Goal: Task Accomplishment & Management: Complete application form

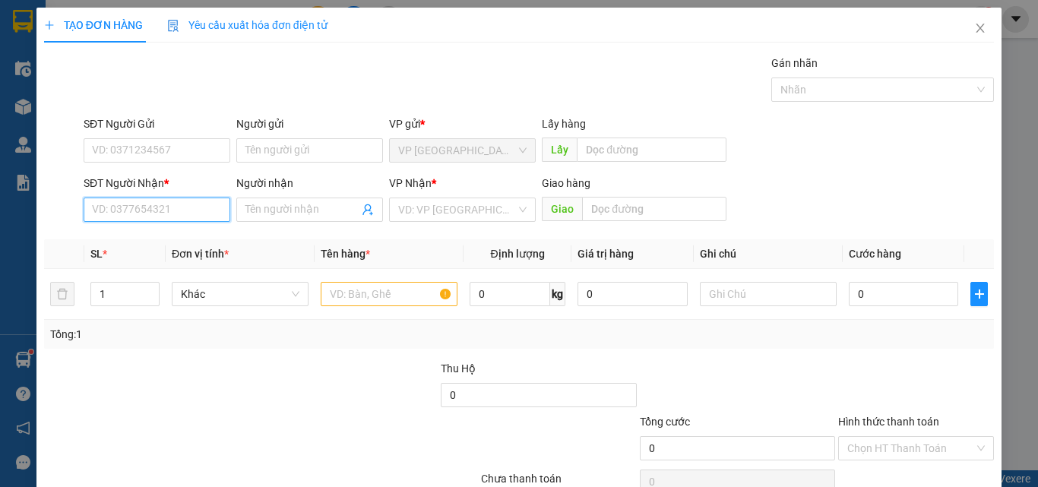
click at [163, 202] on input "SĐT Người Nhận *" at bounding box center [157, 210] width 147 height 24
type input "0385604402"
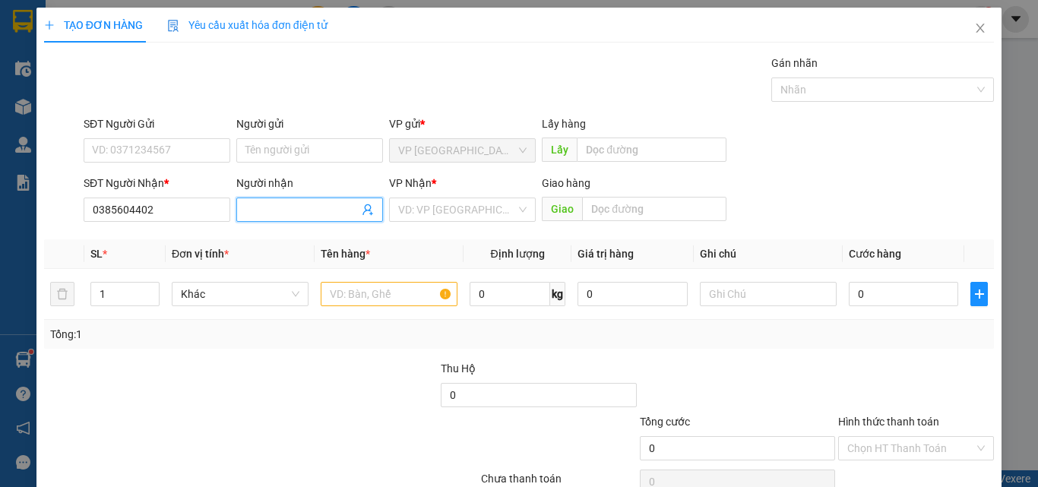
click at [277, 204] on input "Người nhận" at bounding box center [301, 209] width 113 height 17
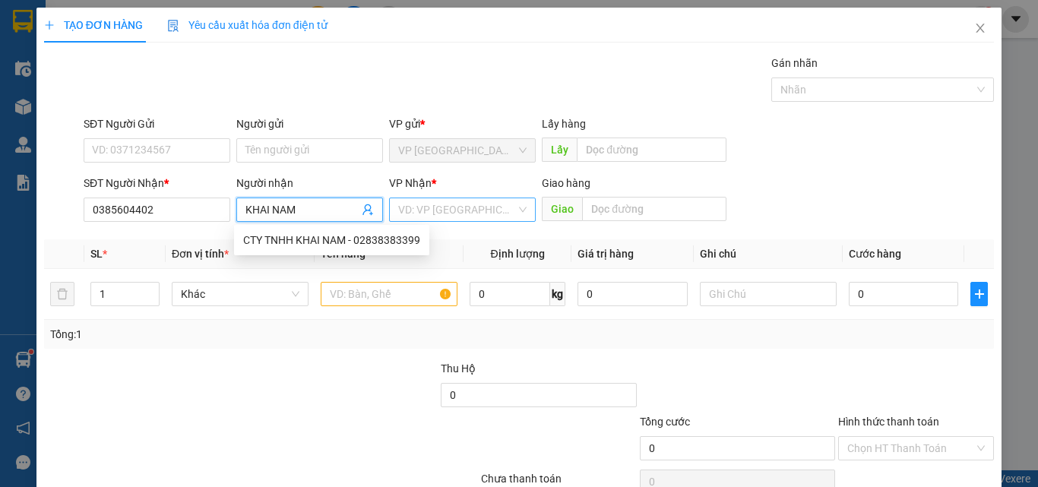
type input "KHAI NAM"
drag, startPoint x: 469, startPoint y: 212, endPoint x: 479, endPoint y: 218, distance: 11.6
click at [470, 212] on input "search" at bounding box center [457, 209] width 118 height 23
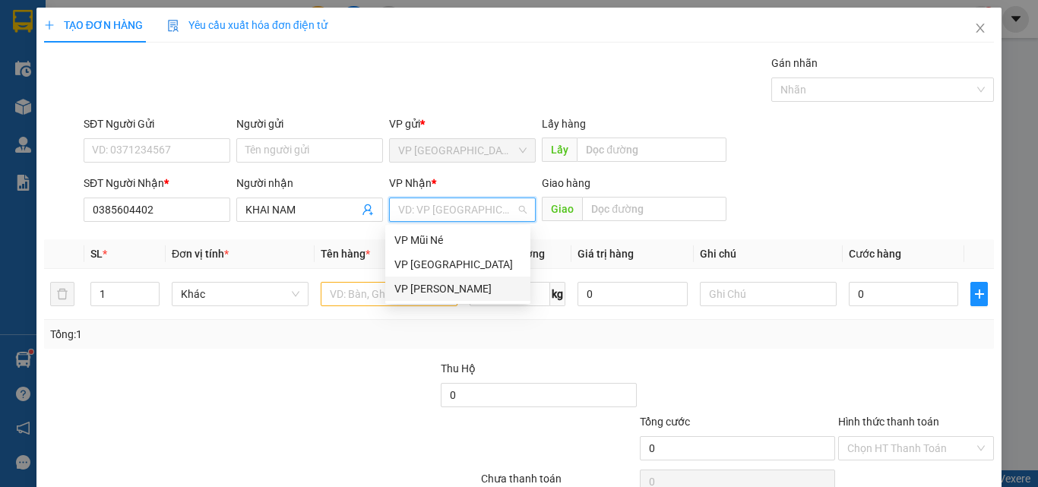
drag, startPoint x: 502, startPoint y: 287, endPoint x: 600, endPoint y: 268, distance: 100.6
click at [502, 287] on div "VP [PERSON_NAME]" at bounding box center [457, 288] width 127 height 17
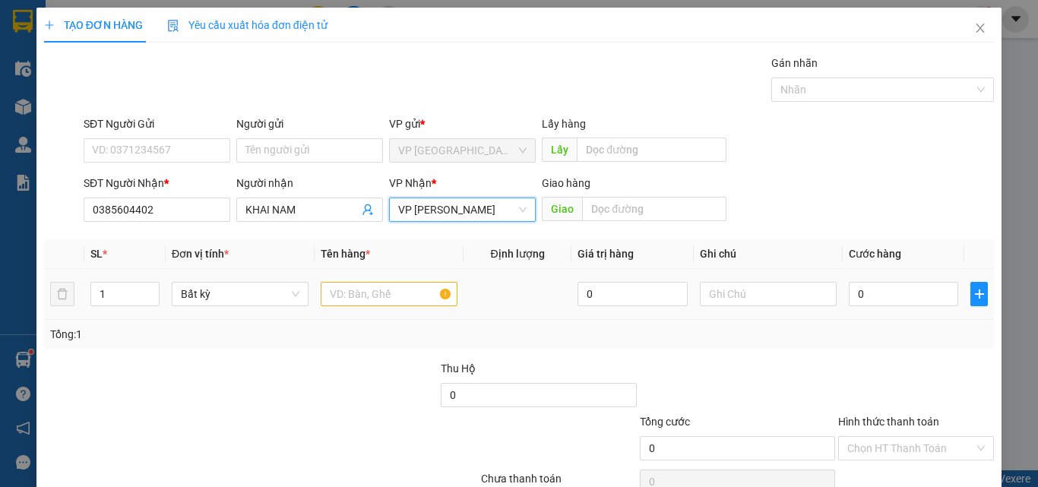
click at [739, 203] on div "SĐT Người Nhận * 0385604402 Người nhận KHAI NAM VP Nhận * VP [PERSON_NAME] VP […" at bounding box center [539, 201] width 916 height 53
click at [385, 299] on input "text" at bounding box center [389, 294] width 137 height 24
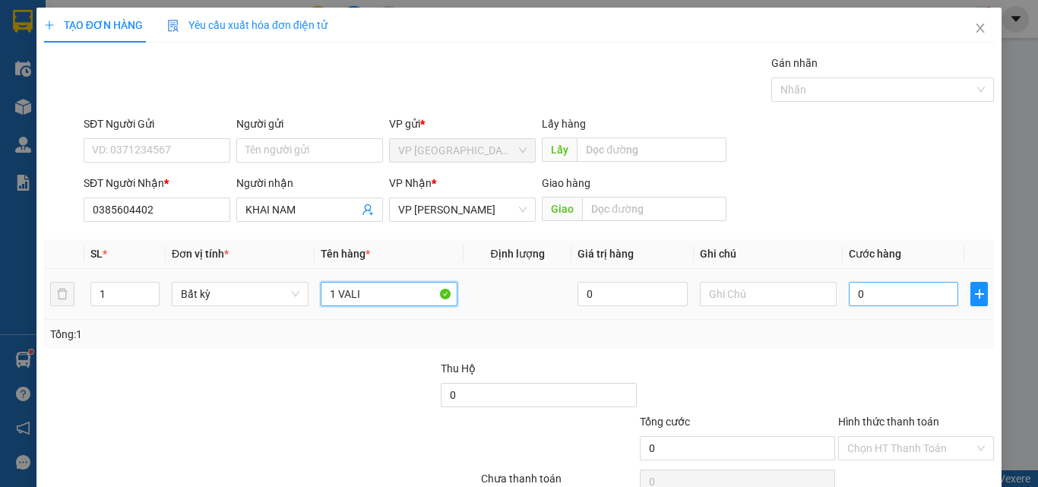
type input "1 VALI"
click at [870, 287] on input "0" at bounding box center [903, 294] width 109 height 24
type input "5"
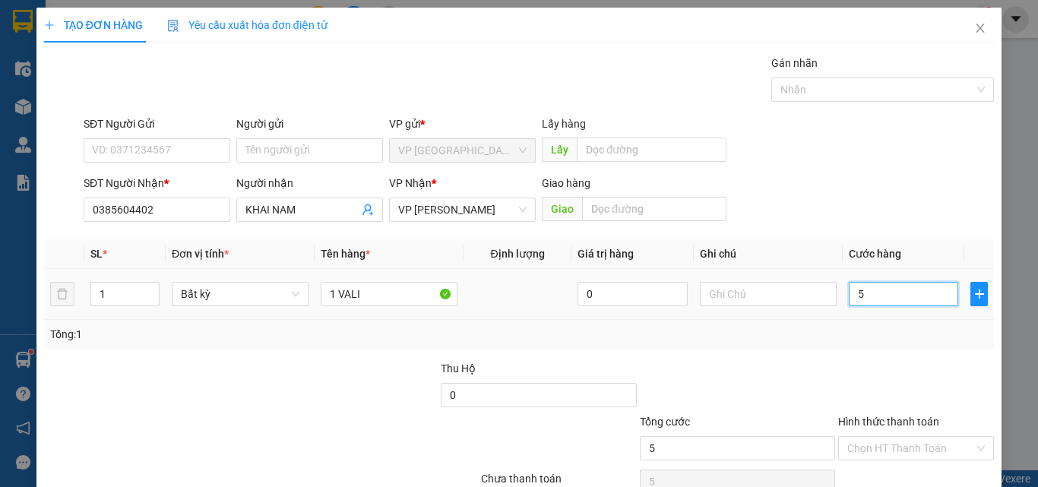
type input "50"
type input "500"
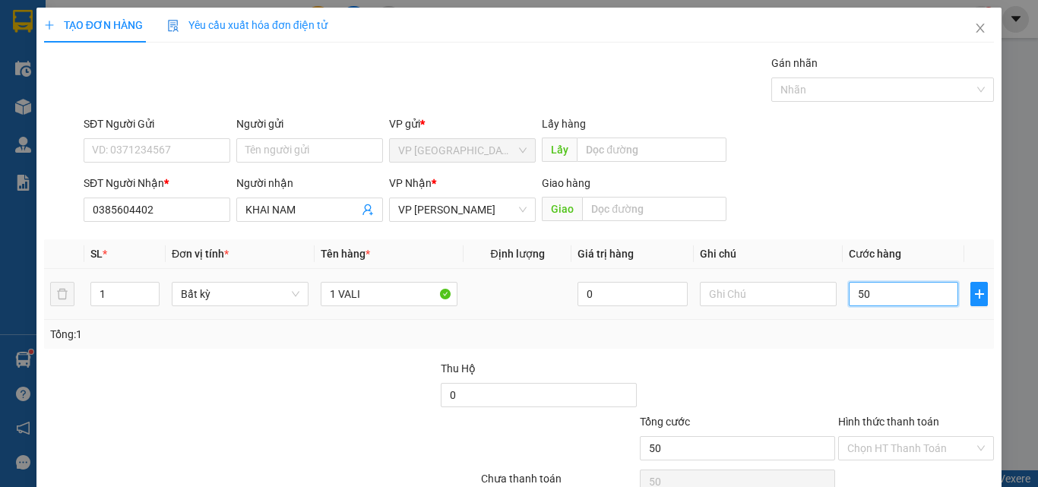
type input "500"
type input "5.000"
type input "50.000"
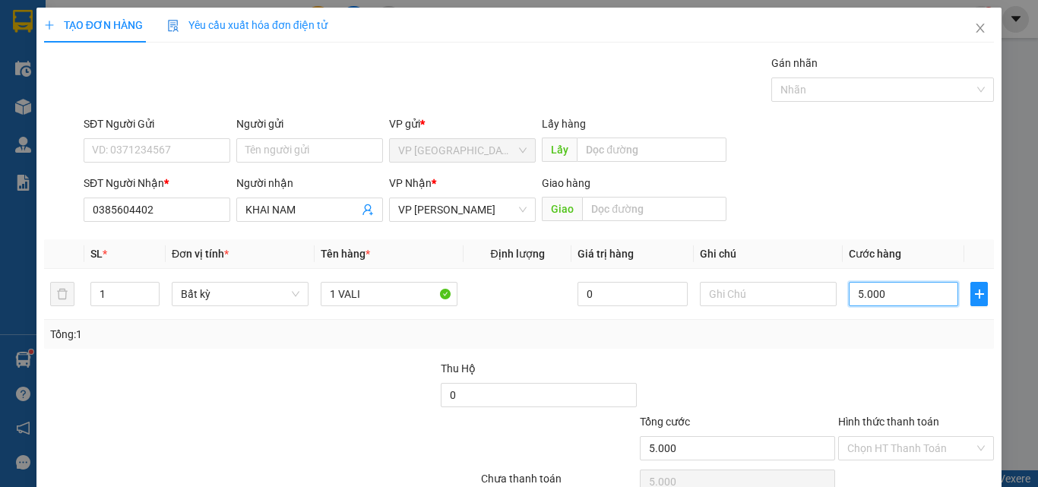
type input "50.000"
click at [891, 214] on div "SĐT Người Nhận * 0385604402 Người nhận KHAI NAM VP Nhận * VP [PERSON_NAME] Giao…" at bounding box center [539, 201] width 916 height 53
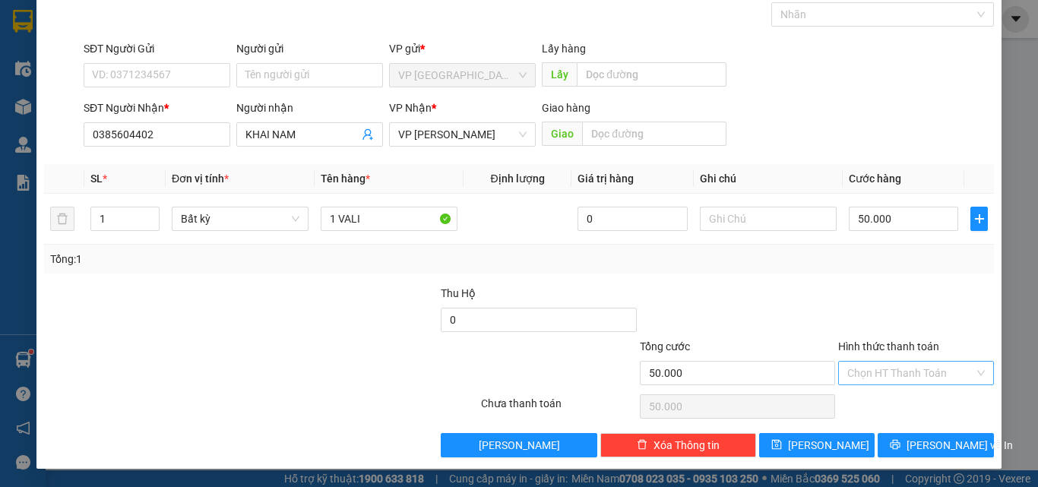
click at [918, 373] on input "Hình thức thanh toán" at bounding box center [910, 373] width 127 height 23
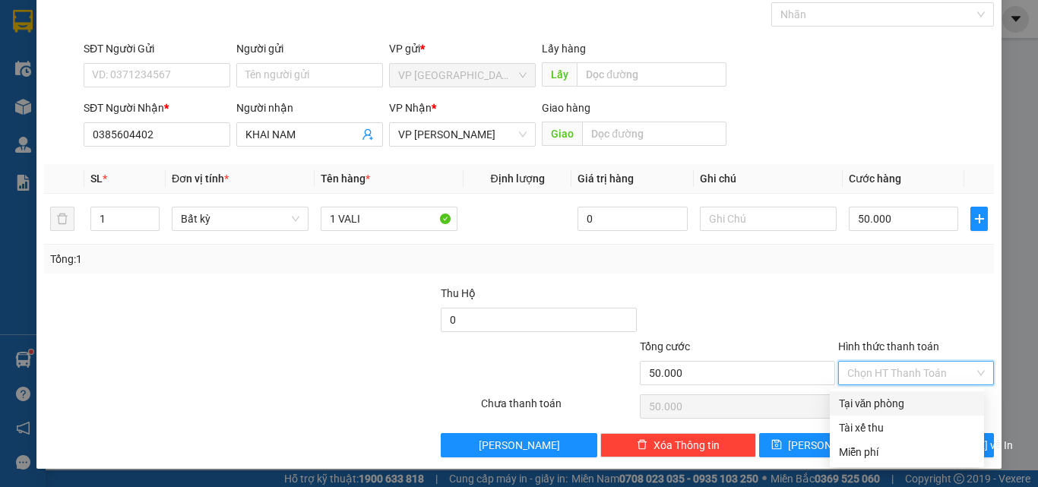
drag, startPoint x: 910, startPoint y: 401, endPoint x: 918, endPoint y: 423, distance: 23.3
click at [910, 402] on div "Tại văn phòng" at bounding box center [907, 403] width 136 height 17
type input "0"
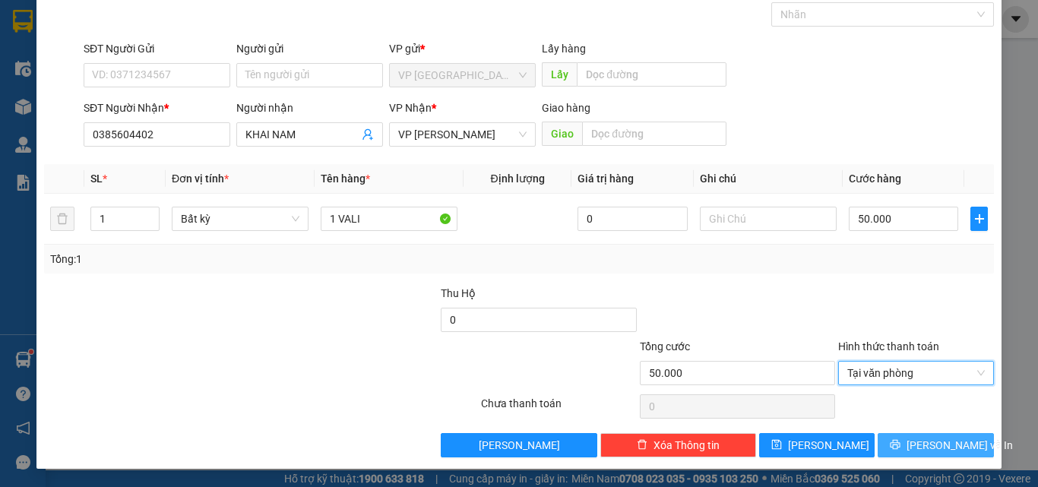
click at [919, 444] on span "[PERSON_NAME] và In" at bounding box center [960, 445] width 106 height 17
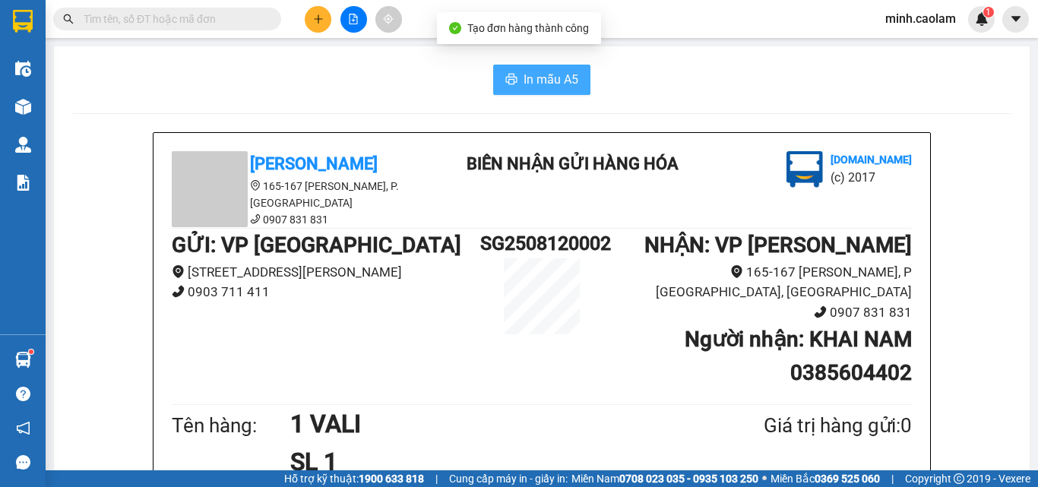
click at [549, 80] on span "In mẫu A5" at bounding box center [551, 79] width 55 height 19
